Goal: Find specific page/section: Find specific page/section

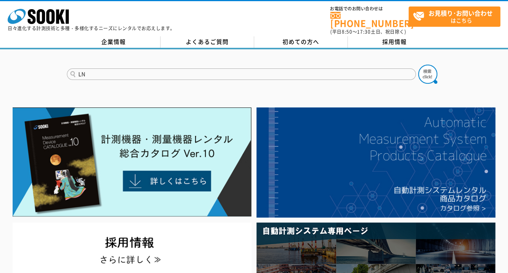
type input "LN"
click at [418, 65] on button at bounding box center [427, 74] width 19 height 19
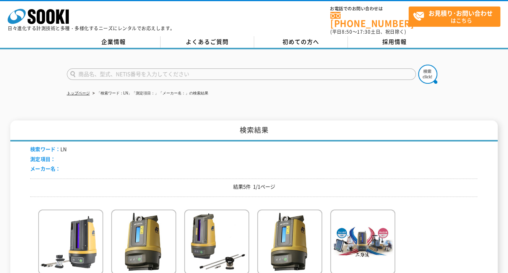
scroll to position [115, 0]
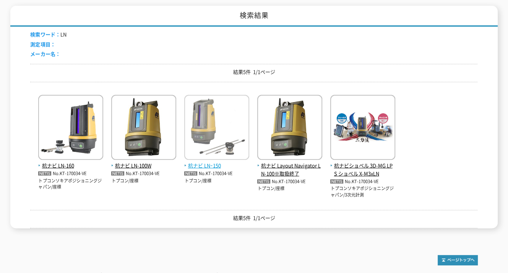
click at [203, 162] on span "杭ナビ LNｰ150" at bounding box center [216, 166] width 65 height 8
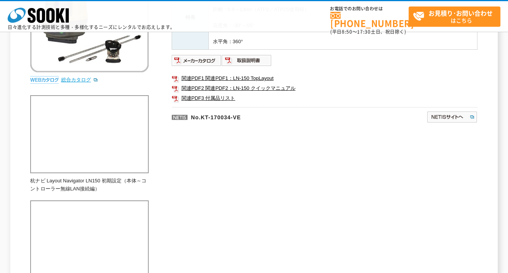
click at [66, 79] on link "総合カタログ" at bounding box center [79, 80] width 37 height 6
